Goal: Task Accomplishment & Management: Use online tool/utility

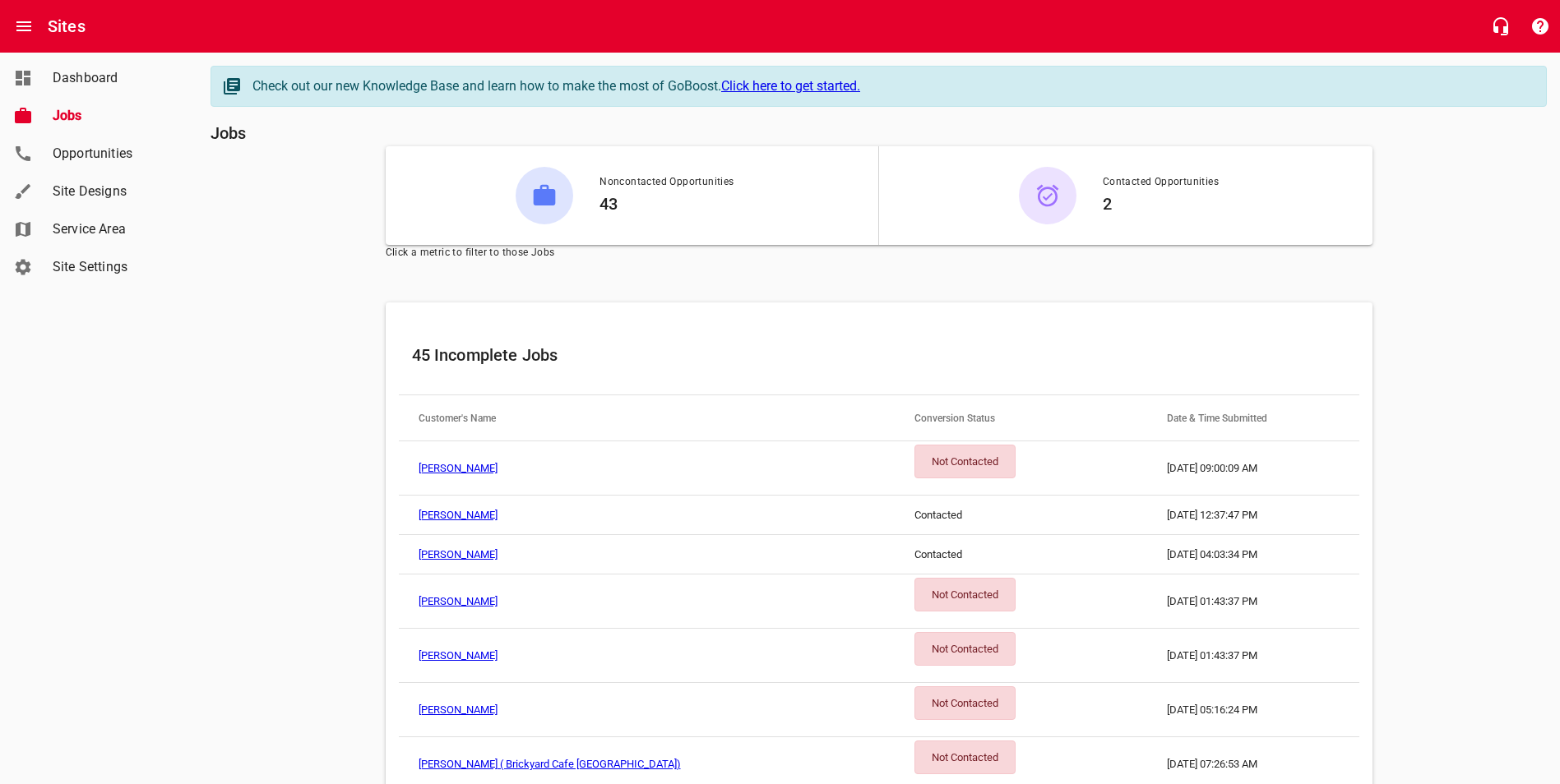
click at [473, 466] on link "[PERSON_NAME]" at bounding box center [457, 468] width 79 height 13
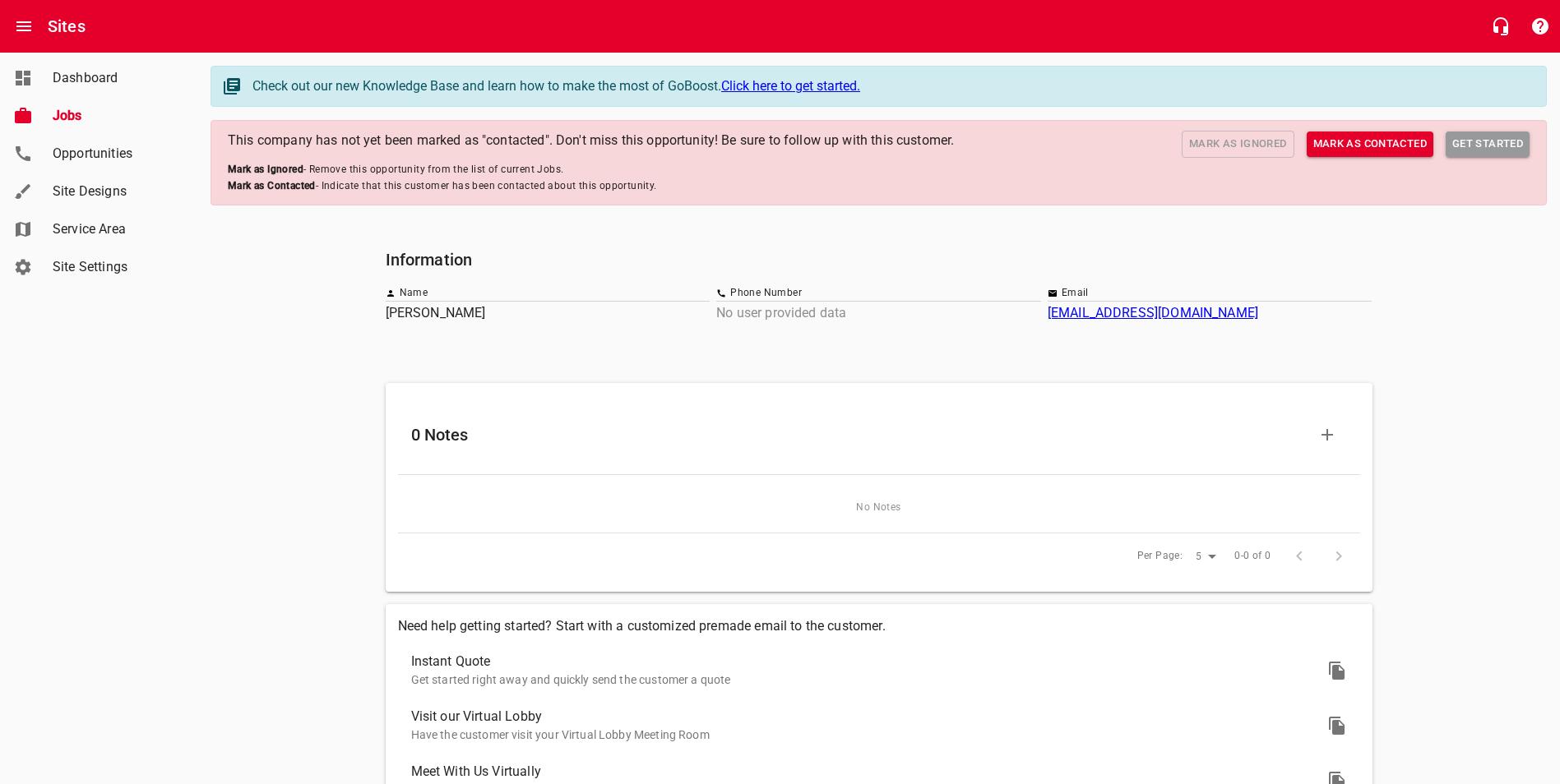
click at [1385, 146] on span "Mark as Contacted" at bounding box center [1370, 144] width 113 height 19
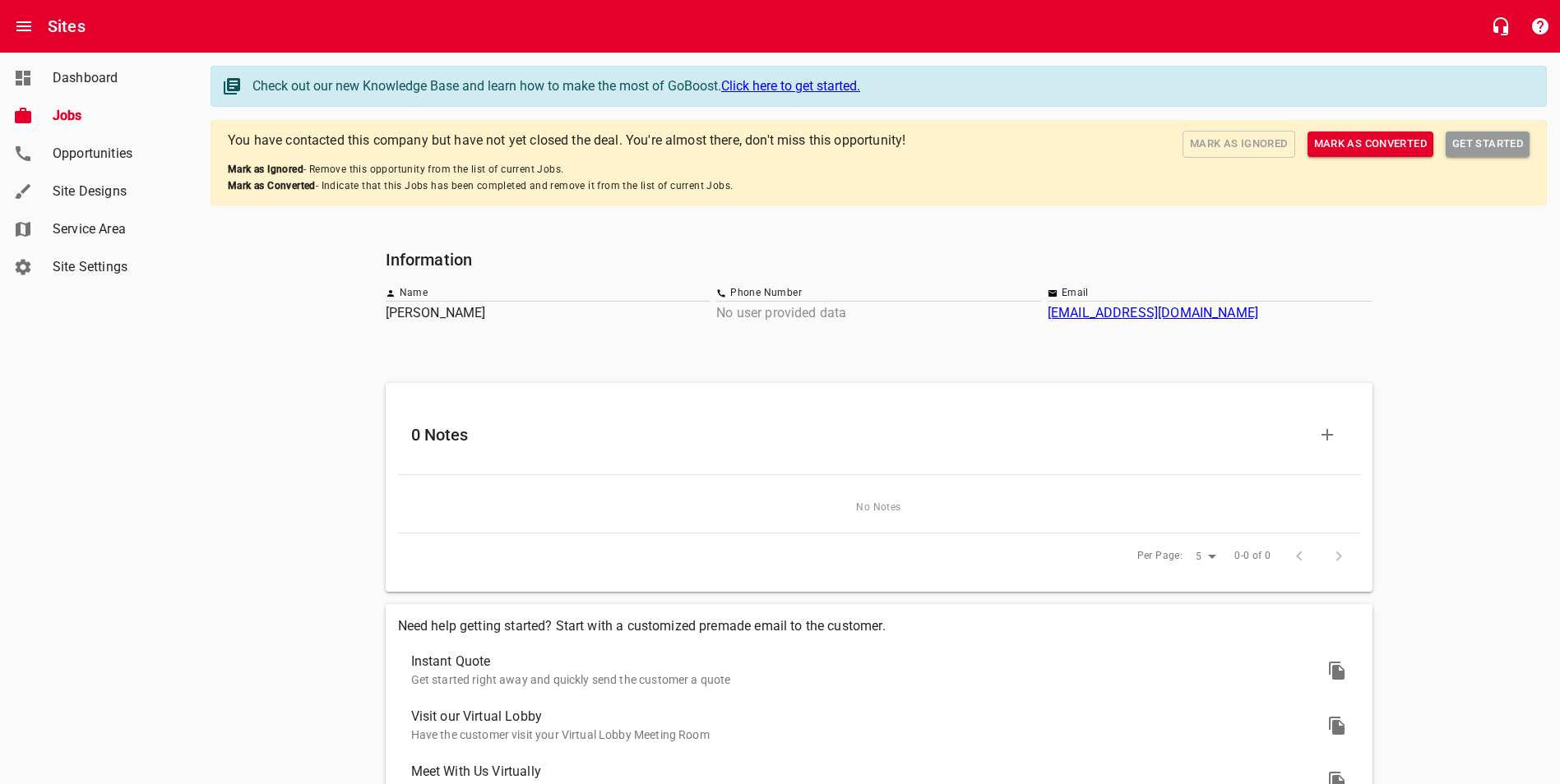
click at [75, 108] on span "Jobs" at bounding box center [115, 115] width 125 height 19
